Goal: Find specific page/section: Find specific page/section

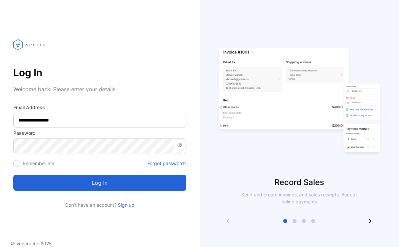
click at [105, 181] on button "Log in" at bounding box center [99, 183] width 173 height 16
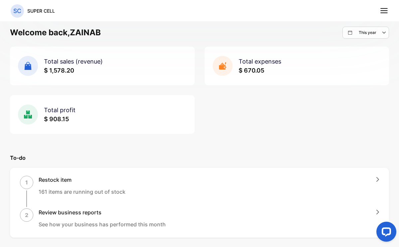
click at [385, 13] on line at bounding box center [384, 13] width 7 height 0
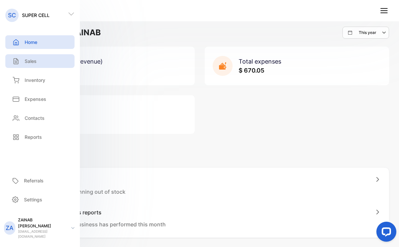
click at [32, 64] on p "Sales" at bounding box center [31, 61] width 12 height 7
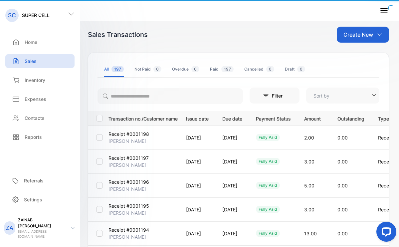
type input "**********"
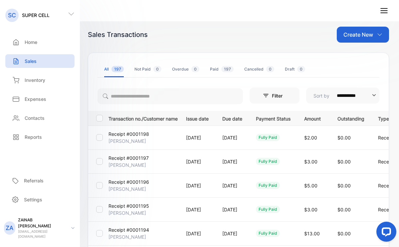
scroll to position [204, 0]
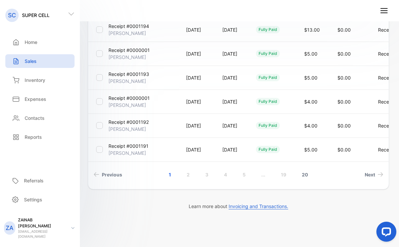
click at [302, 177] on link "20" at bounding box center [305, 175] width 22 height 12
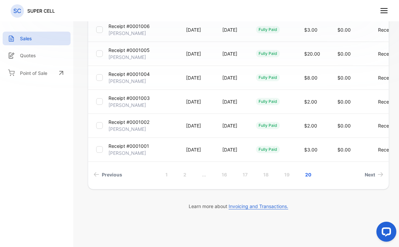
scroll to position [132, 0]
click at [368, 174] on span "Next" at bounding box center [370, 174] width 10 height 7
click at [368, 175] on span "Next" at bounding box center [370, 174] width 10 height 7
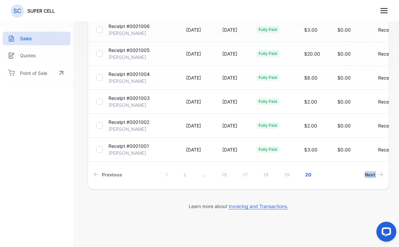
click at [371, 175] on link "Next" at bounding box center [374, 175] width 24 height 12
click at [378, 175] on icon "Next page" at bounding box center [380, 175] width 5 height 4
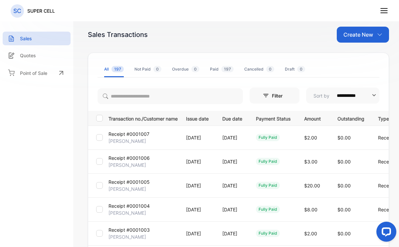
scroll to position [0, 0]
